Goal: Task Accomplishment & Management: Manage account settings

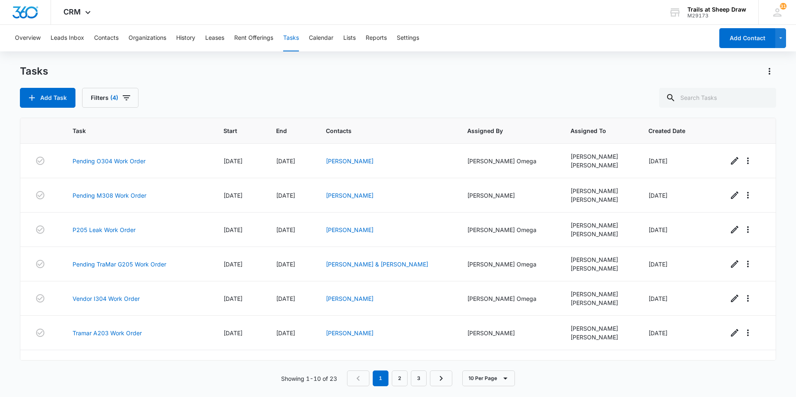
scroll to position [127, 0]
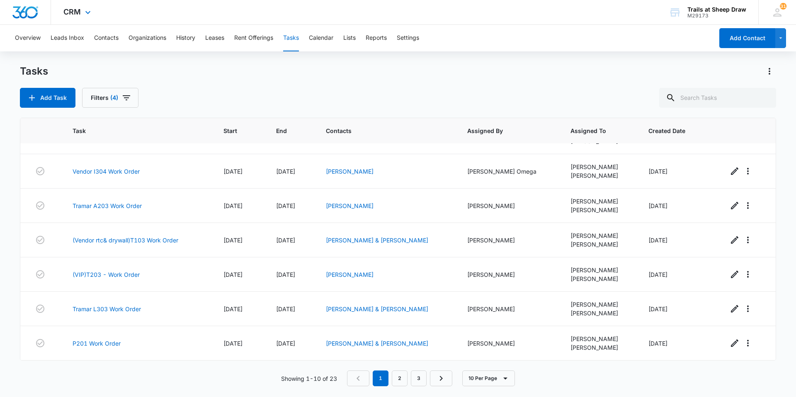
click at [27, 16] on img "Dashboard" at bounding box center [25, 12] width 27 height 12
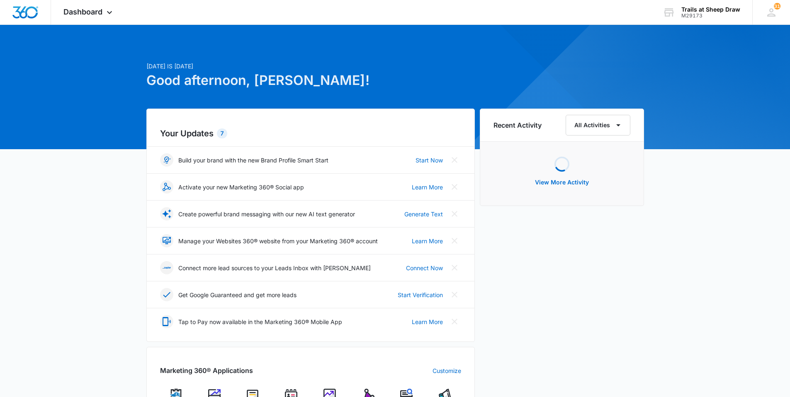
scroll to position [124, 0]
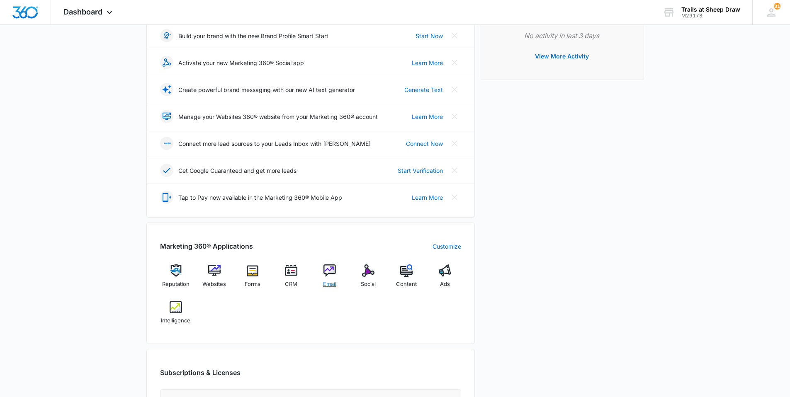
click at [329, 280] on span "Email" at bounding box center [329, 284] width 13 height 8
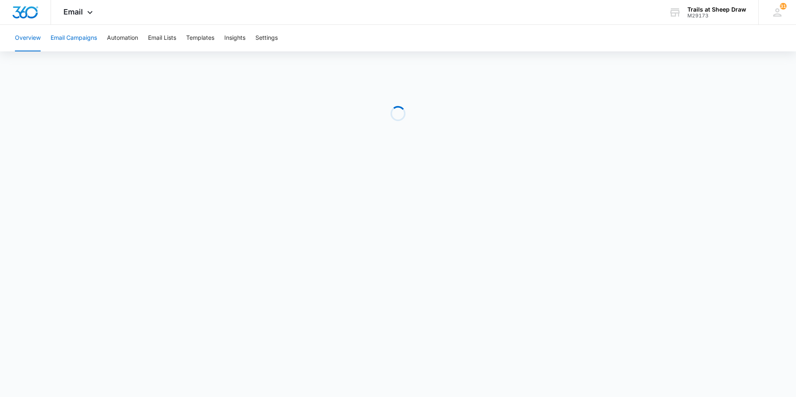
click at [70, 38] on button "Email Campaigns" at bounding box center [74, 38] width 46 height 27
click at [168, 33] on button "Email Lists" at bounding box center [162, 38] width 28 height 27
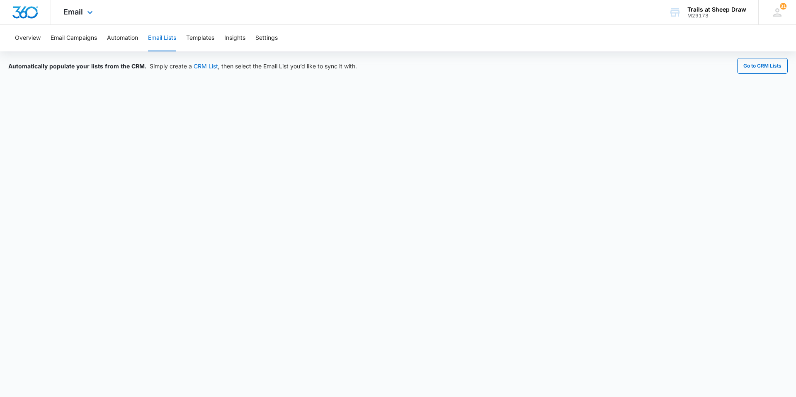
click at [32, 17] on img "Dashboard" at bounding box center [25, 12] width 27 height 12
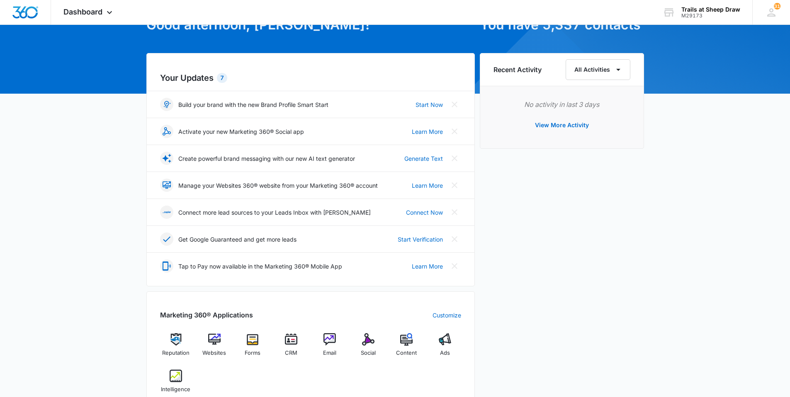
scroll to position [124, 0]
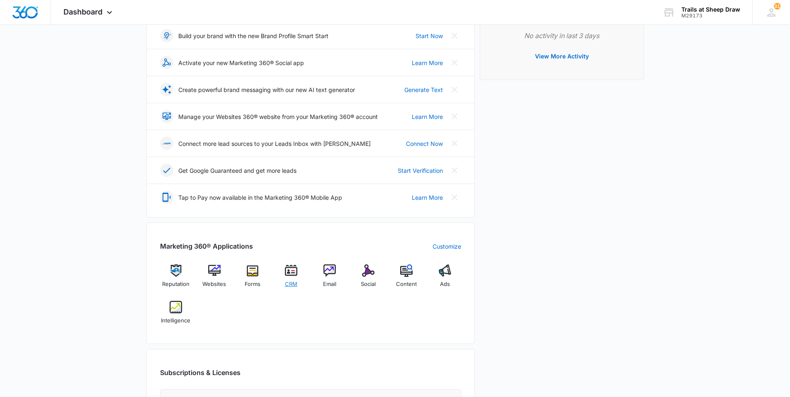
click at [289, 278] on div "CRM" at bounding box center [291, 278] width 32 height 29
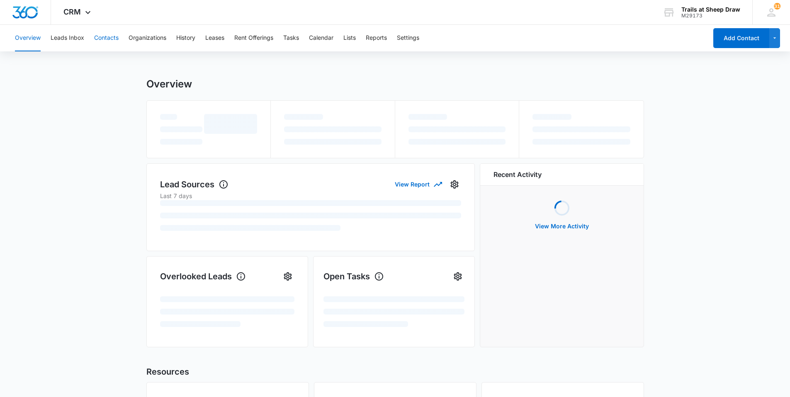
click at [111, 31] on button "Contacts" at bounding box center [106, 38] width 24 height 27
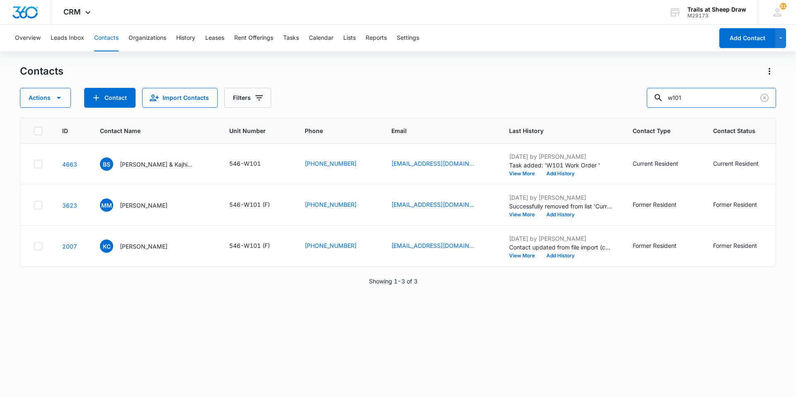
drag, startPoint x: 693, startPoint y: 97, endPoint x: 625, endPoint y: 101, distance: 68.1
click at [625, 100] on div "Actions Contact Import Contacts Filters w101" at bounding box center [398, 98] width 756 height 20
type input "y101"
click at [167, 166] on p "[PERSON_NAME] & [PERSON_NAME]" at bounding box center [157, 164] width 75 height 9
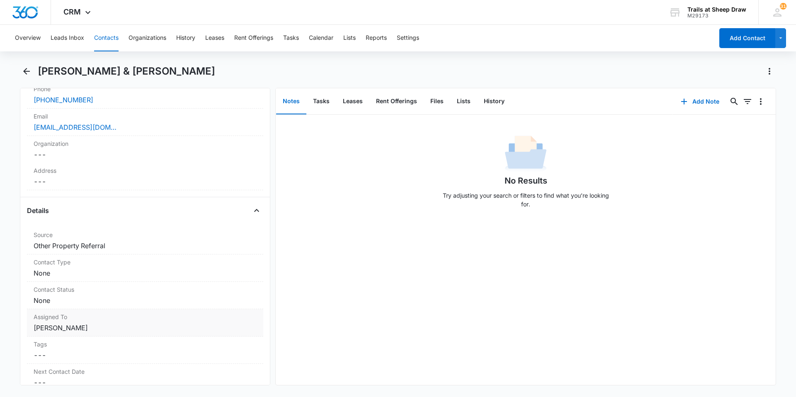
scroll to position [83, 0]
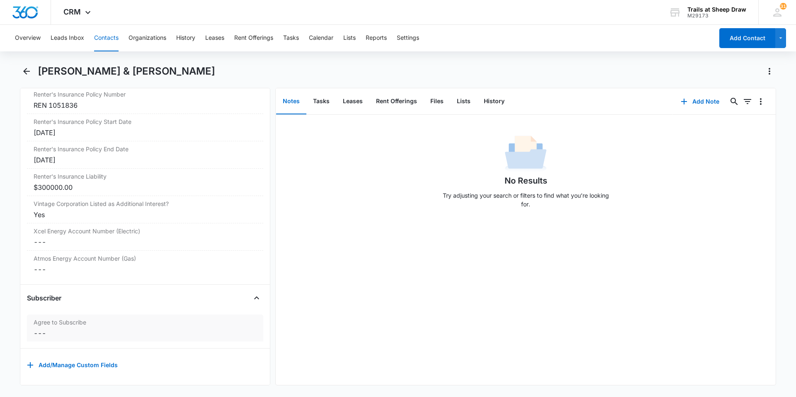
click at [70, 328] on dd "Cancel Save Changes ---" at bounding box center [145, 333] width 223 height 10
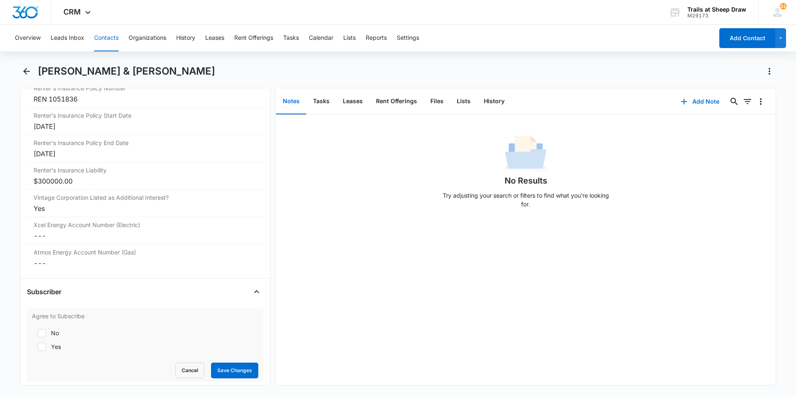
click at [46, 349] on label "Yes" at bounding box center [145, 346] width 226 height 9
click at [38, 349] on input "Yes" at bounding box center [35, 347] width 6 height 6
checkbox input "true"
click at [224, 372] on button "Save Changes" at bounding box center [234, 371] width 47 height 16
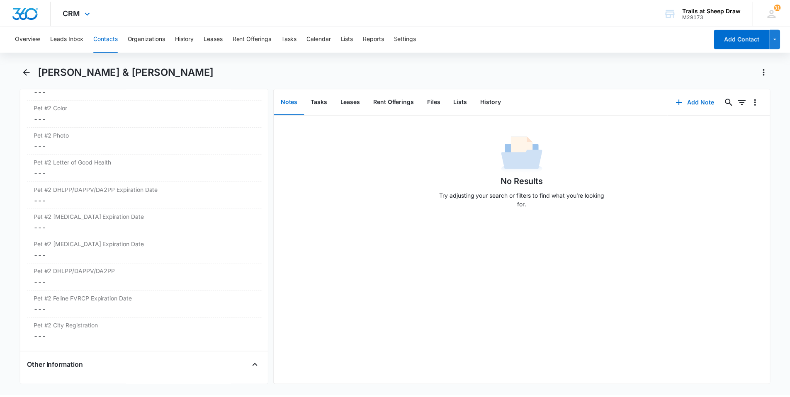
scroll to position [1549, 0]
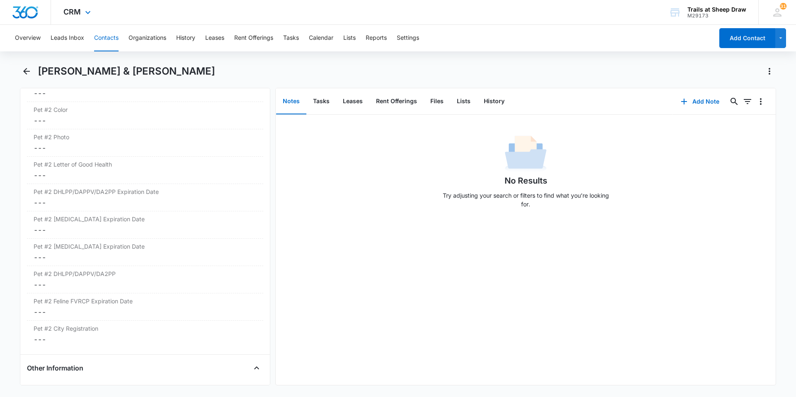
click at [24, 11] on img "Dashboard" at bounding box center [25, 12] width 27 height 12
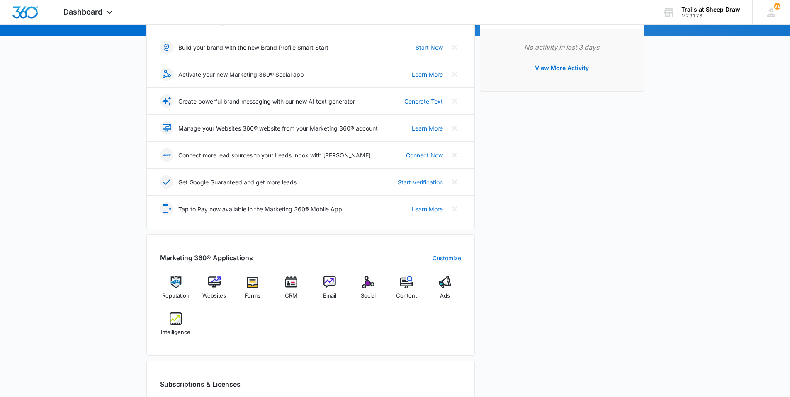
scroll to position [124, 0]
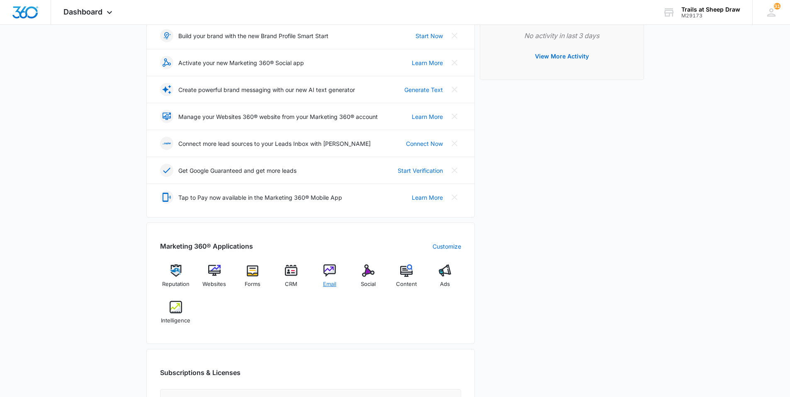
click at [323, 282] on span "Email" at bounding box center [329, 284] width 13 height 8
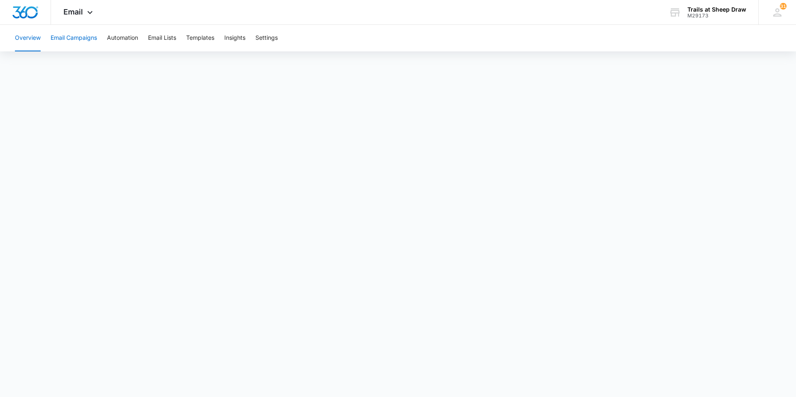
click at [82, 39] on button "Email Campaigns" at bounding box center [74, 38] width 46 height 27
click at [181, 41] on div "Overview Email Campaigns Automation Email Lists Templates Insights Settings" at bounding box center [398, 38] width 776 height 27
click at [167, 43] on button "Email Lists" at bounding box center [162, 38] width 28 height 27
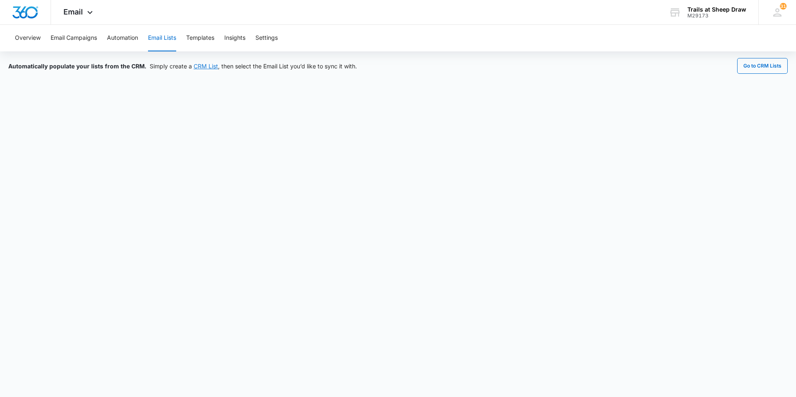
click at [204, 66] on link "CRM List" at bounding box center [206, 66] width 24 height 7
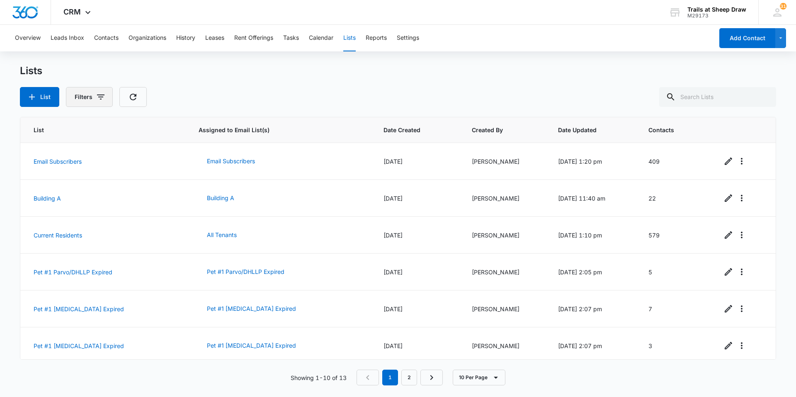
click at [104, 102] on icon "button" at bounding box center [101, 97] width 10 height 10
click at [177, 110] on div "Created By Clear All" at bounding box center [123, 140] width 116 height 60
click at [378, 75] on div "Lists" at bounding box center [398, 71] width 756 height 12
click at [41, 101] on button "List" at bounding box center [39, 97] width 39 height 20
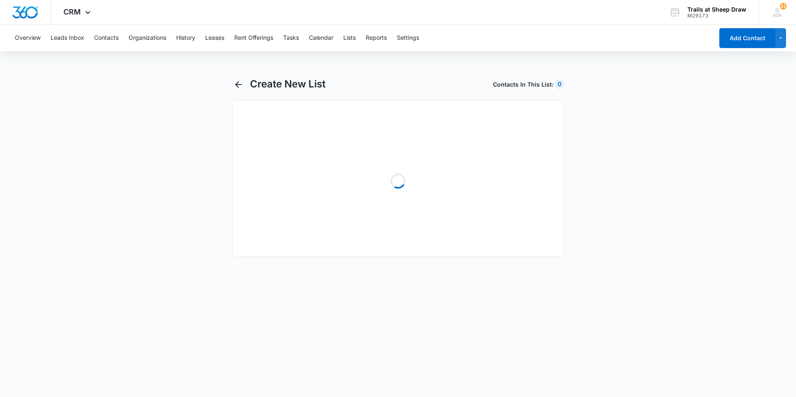
select select "31"
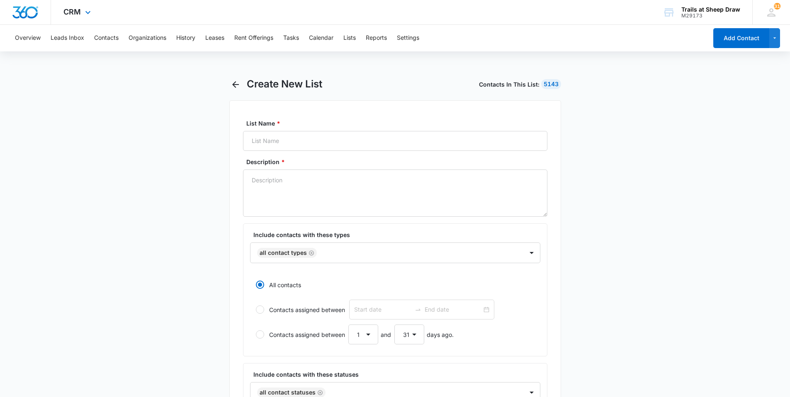
click at [19, 10] on img "Dashboard" at bounding box center [25, 12] width 27 height 12
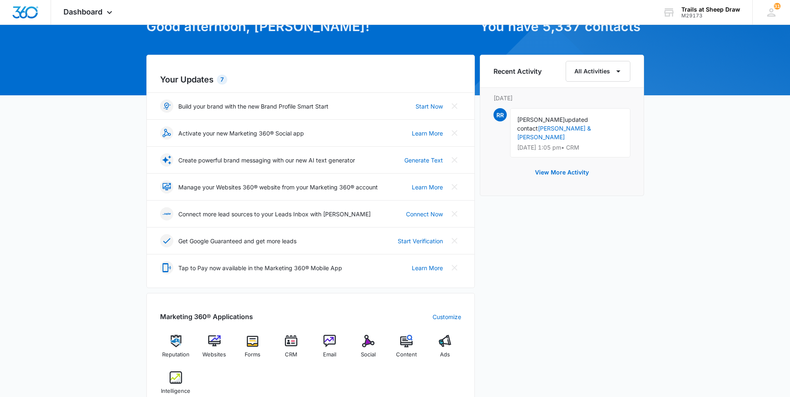
scroll to position [124, 0]
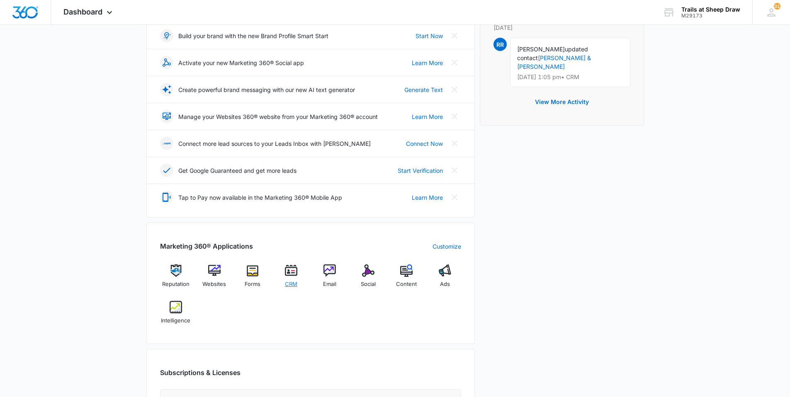
click at [293, 284] on span "CRM" at bounding box center [291, 284] width 12 height 8
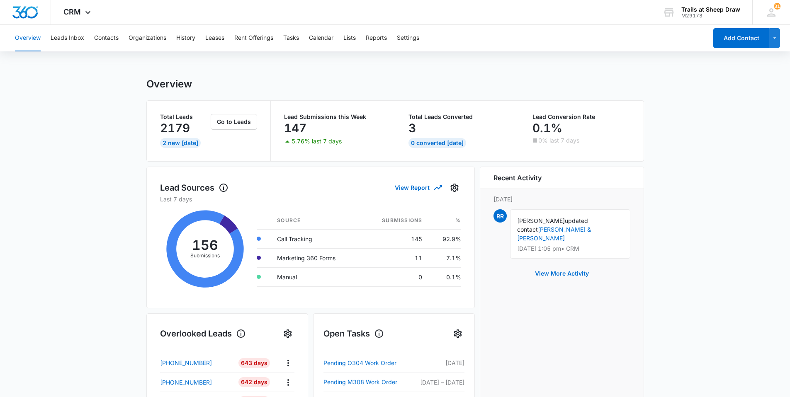
click at [120, 38] on div "Overview Leads Inbox Contacts Organizations History Leases Rent Offerings Tasks…" at bounding box center [358, 38] width 697 height 27
click at [116, 38] on button "Contacts" at bounding box center [106, 38] width 24 height 27
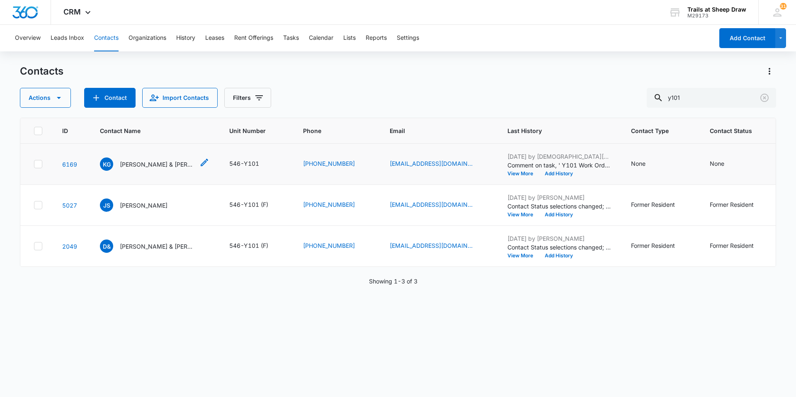
click at [175, 163] on p "[PERSON_NAME] & [PERSON_NAME]" at bounding box center [157, 164] width 75 height 9
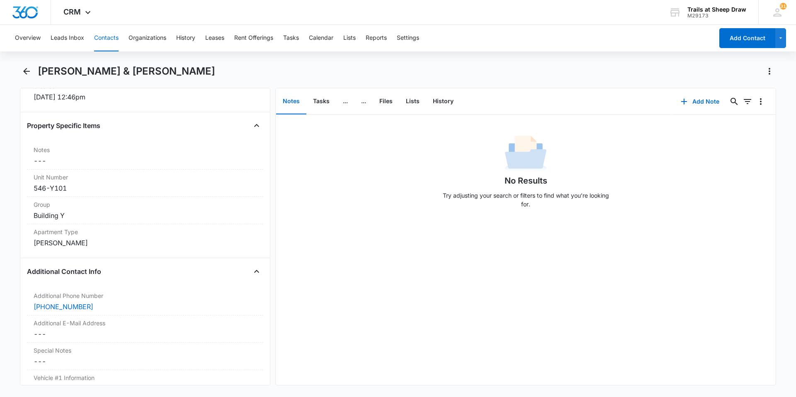
scroll to position [580, 0]
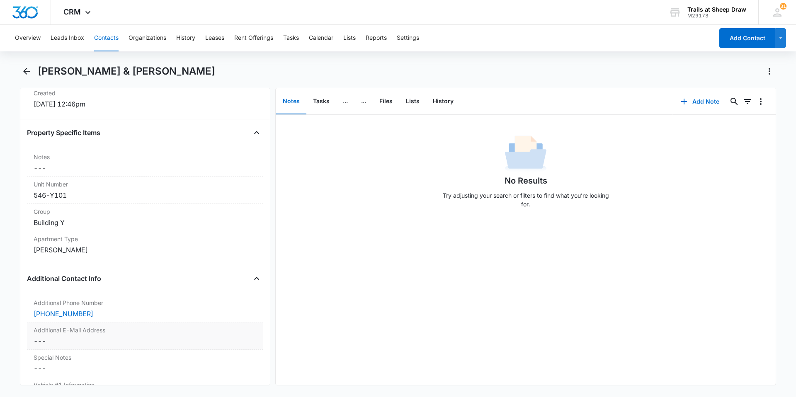
click at [114, 340] on dd "Cancel Save Changes ---" at bounding box center [145, 341] width 223 height 10
click at [85, 349] on input "Additional E-Mail Address" at bounding box center [145, 348] width 226 height 20
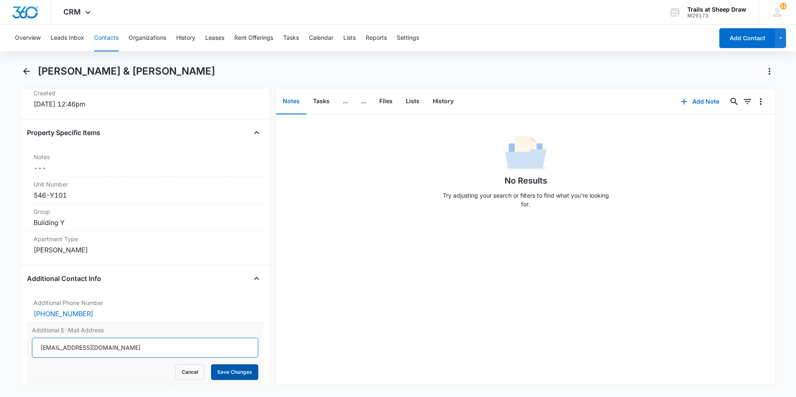
type input "[EMAIL_ADDRESS][DOMAIN_NAME]"
click at [225, 366] on button "Save Changes" at bounding box center [234, 372] width 47 height 16
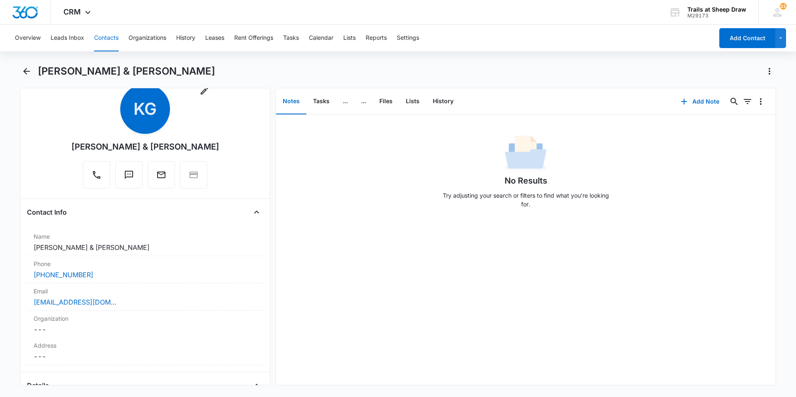
scroll to position [0, 0]
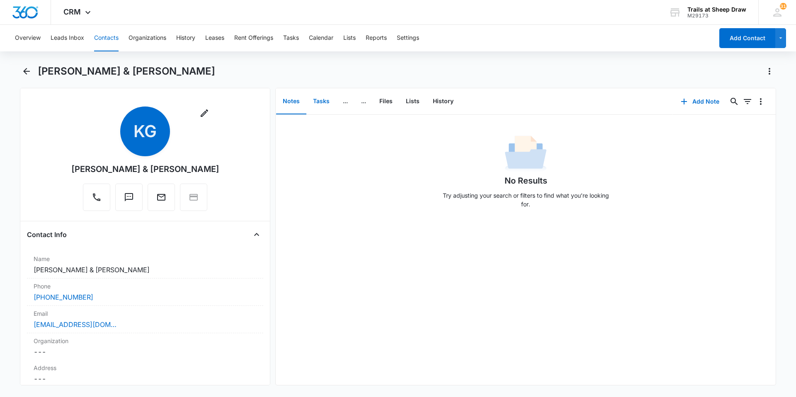
click at [325, 98] on button "Tasks" at bounding box center [321, 102] width 30 height 26
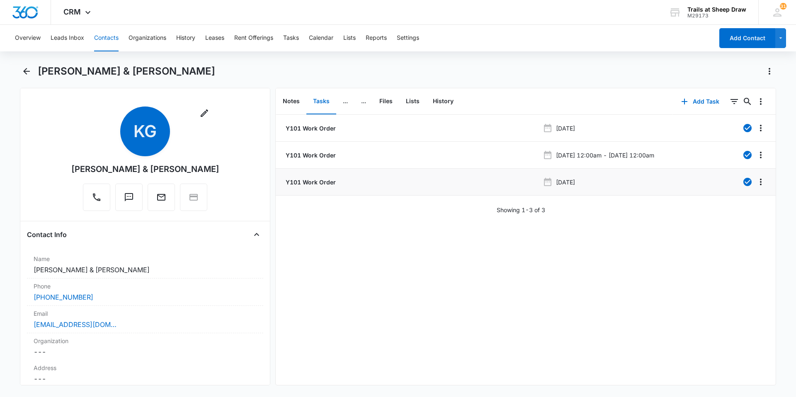
click at [316, 180] on p "Y101 Work Order" at bounding box center [310, 182] width 52 height 9
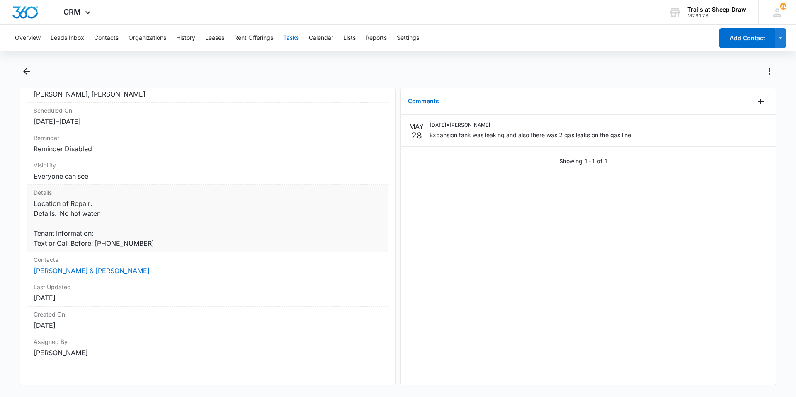
scroll to position [83, 0]
click at [297, 30] on button "Tasks" at bounding box center [291, 38] width 16 height 27
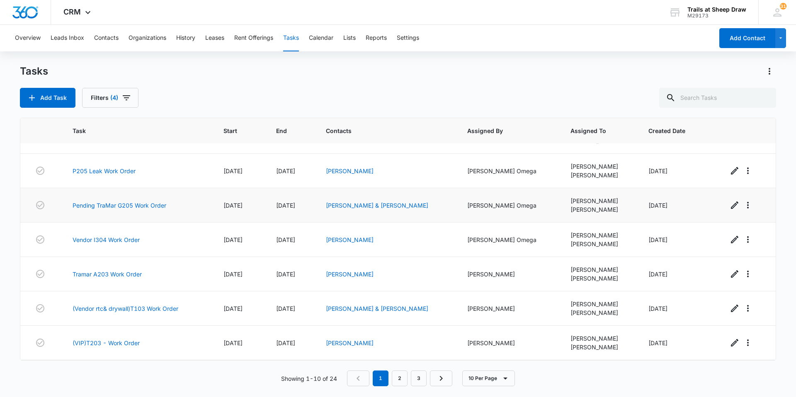
scroll to position [127, 0]
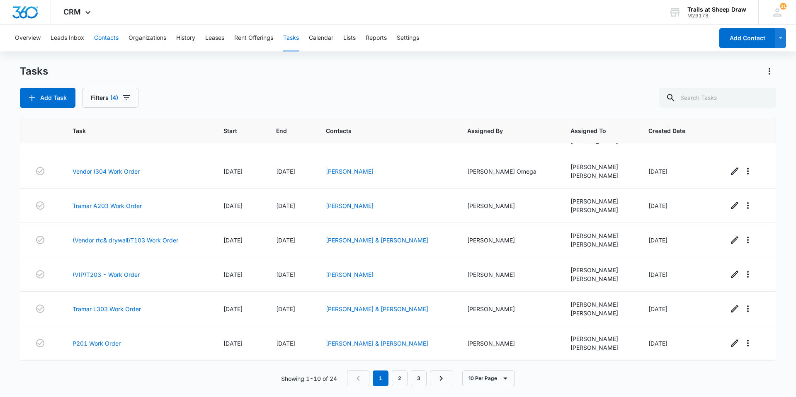
click at [104, 40] on button "Contacts" at bounding box center [106, 38] width 24 height 27
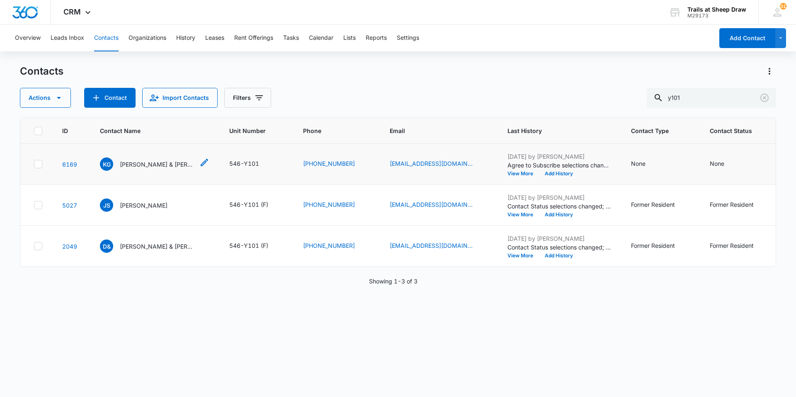
click at [156, 162] on p "[PERSON_NAME] & [PERSON_NAME]" at bounding box center [157, 164] width 75 height 9
